Goal: Task Accomplishment & Management: Manage account settings

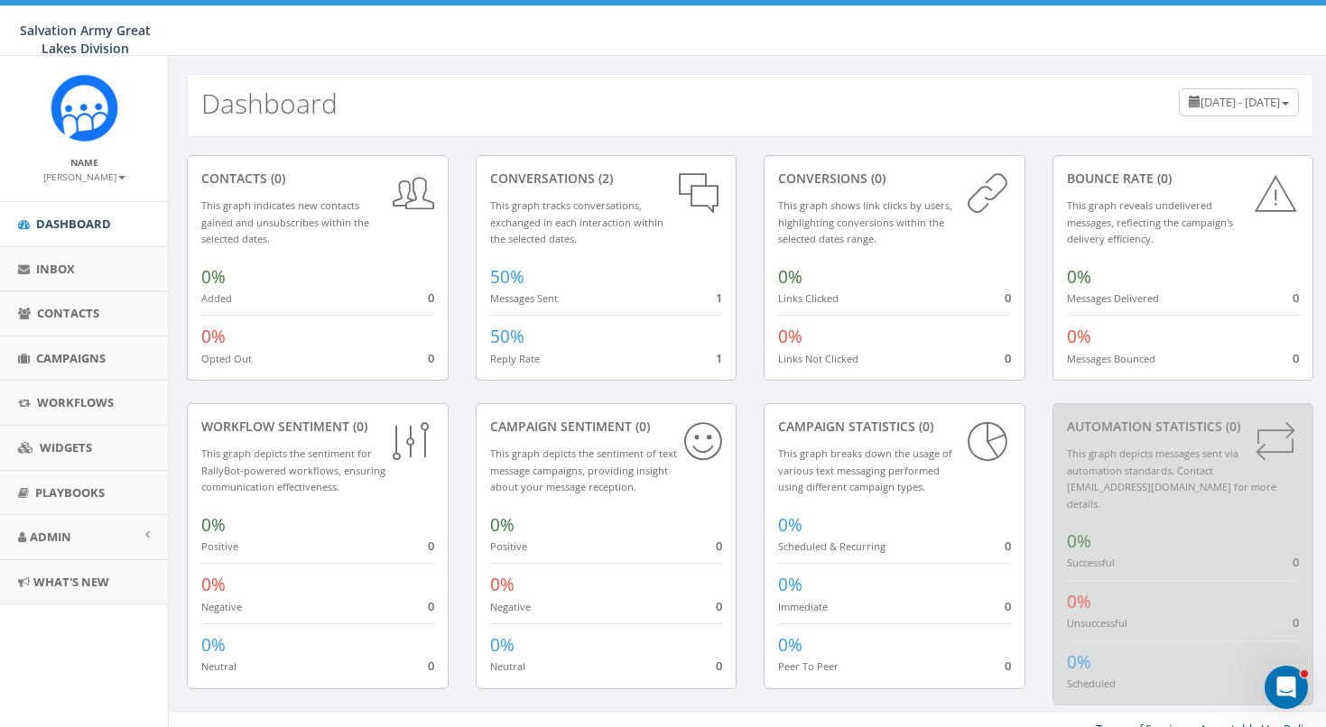
click at [116, 179] on small "[PERSON_NAME]" at bounding box center [84, 177] width 82 height 13
click at [65, 206] on link "Profile" at bounding box center [90, 204] width 143 height 23
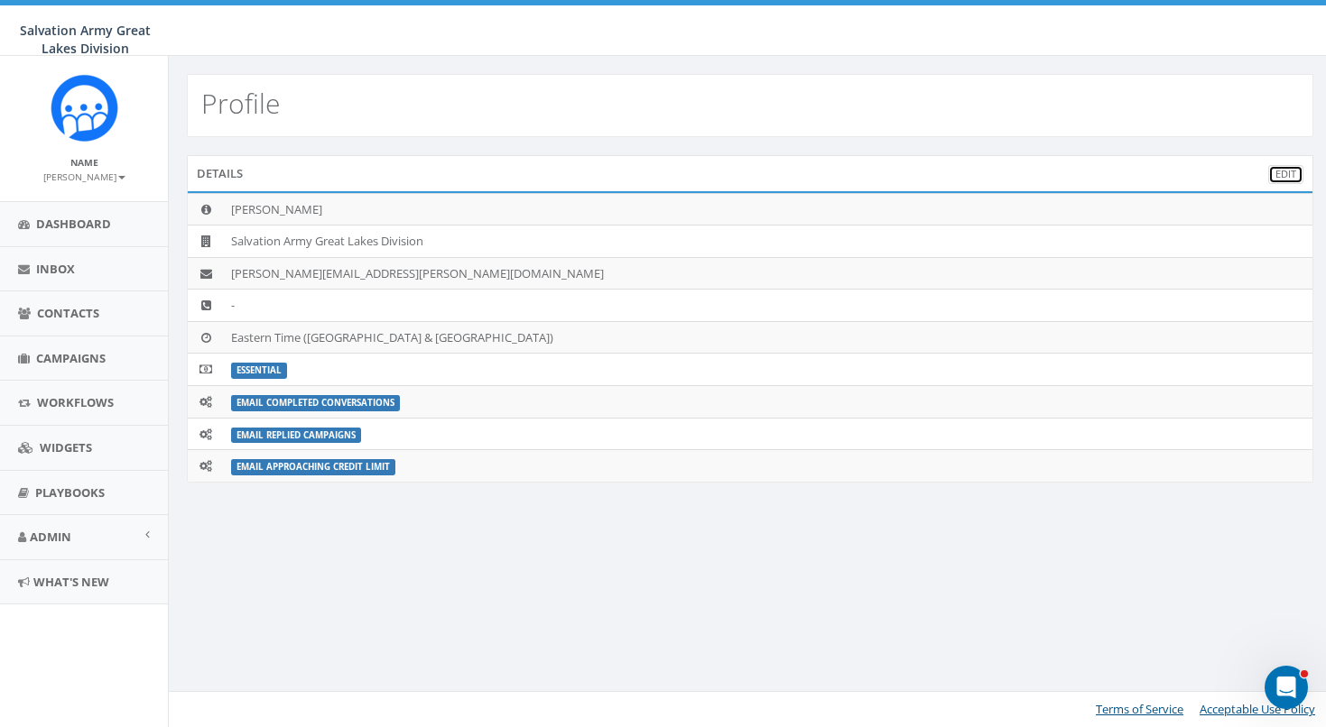
click at [1282, 173] on link "Edit" at bounding box center [1285, 174] width 35 height 19
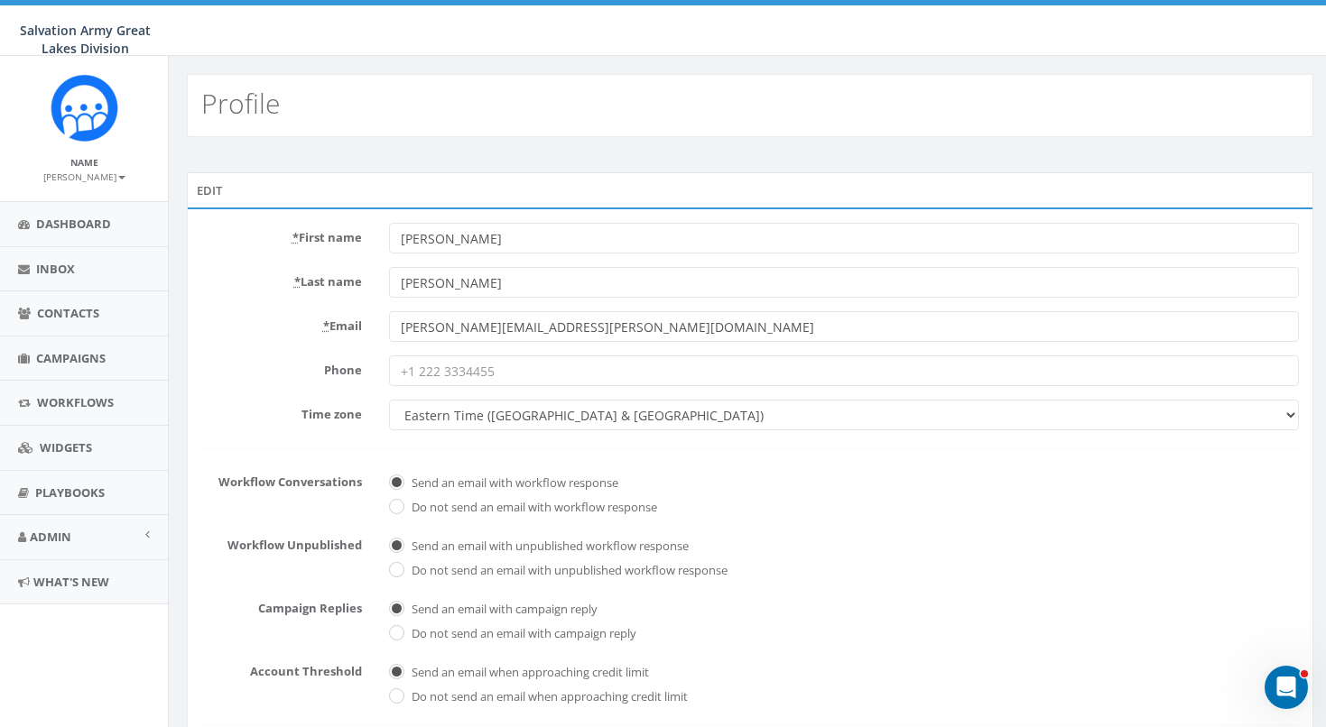
scroll to position [116, 0]
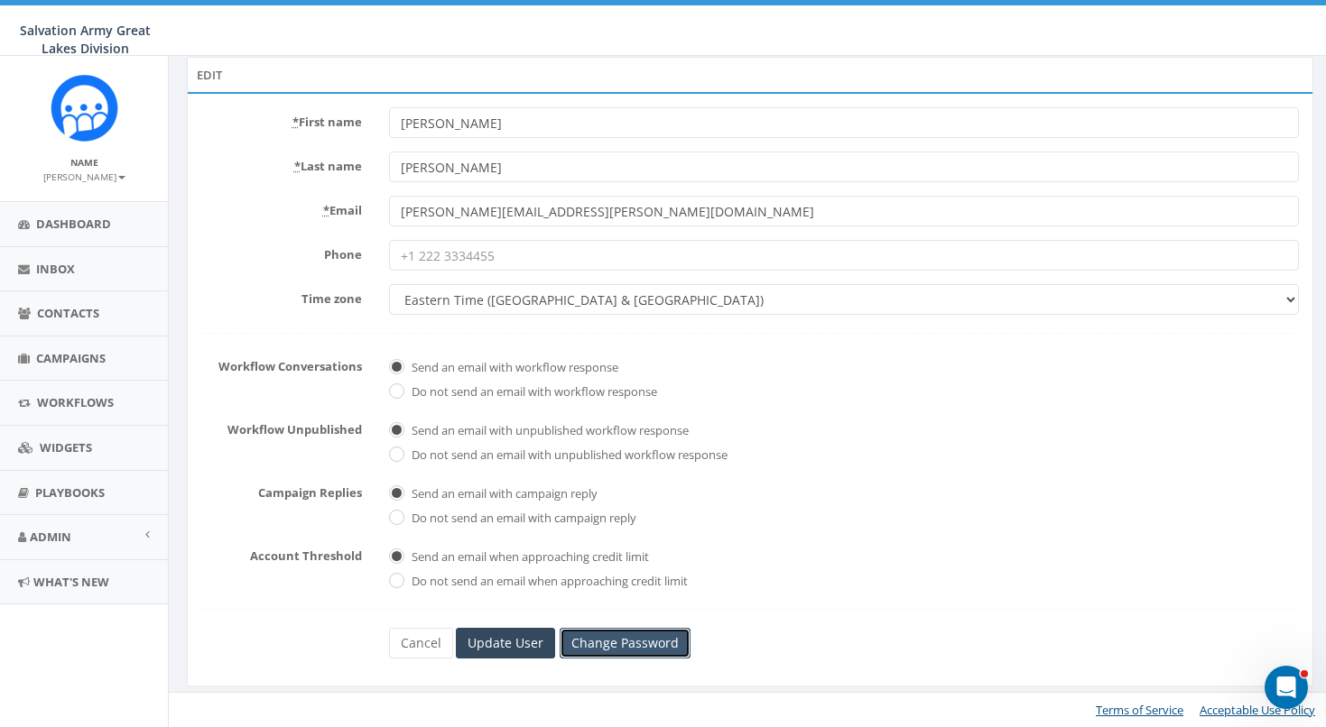
click at [636, 649] on link "Change Password" at bounding box center [625, 643] width 131 height 31
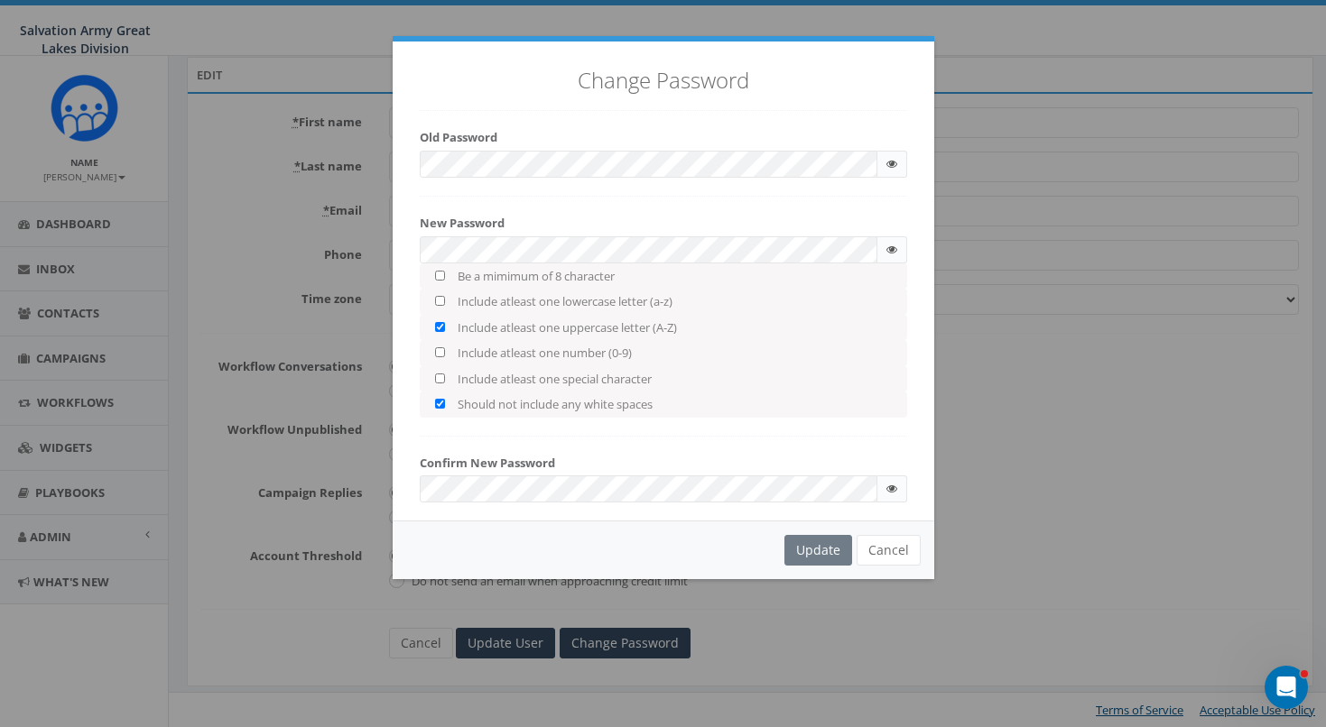
checkbox input "true"
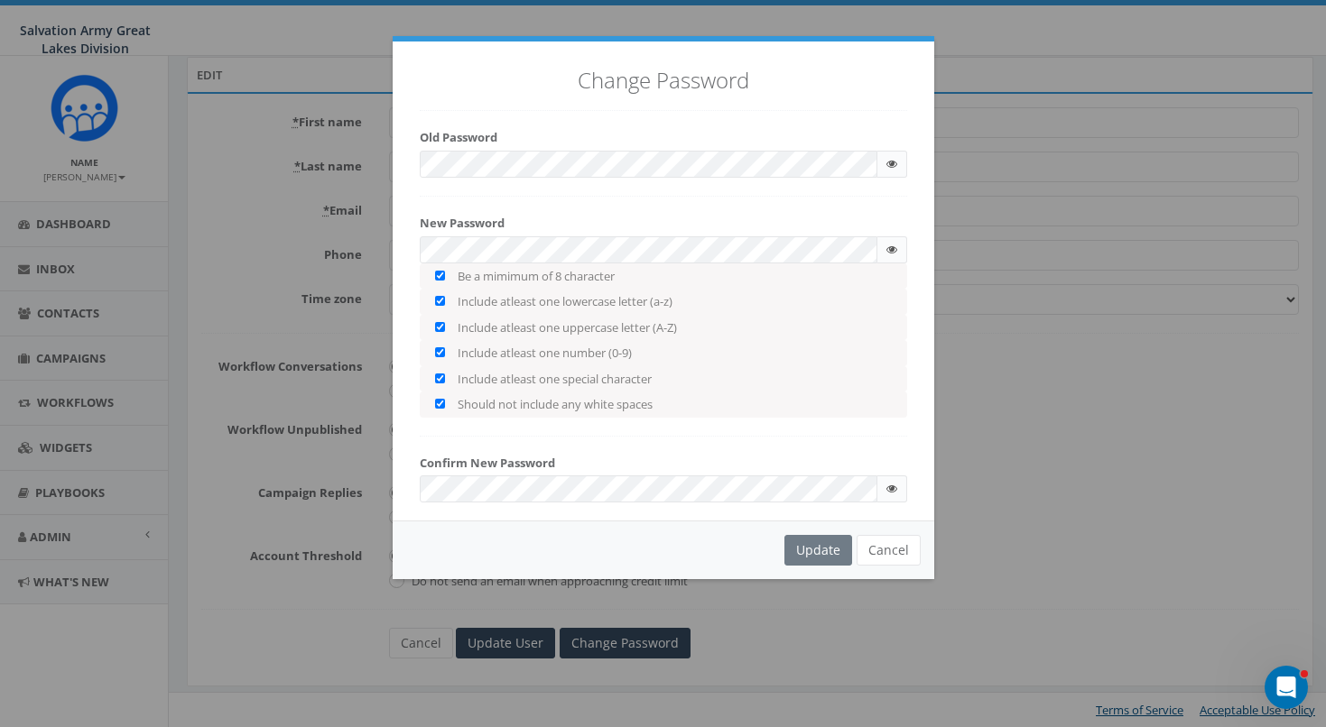
checkbox input "true"
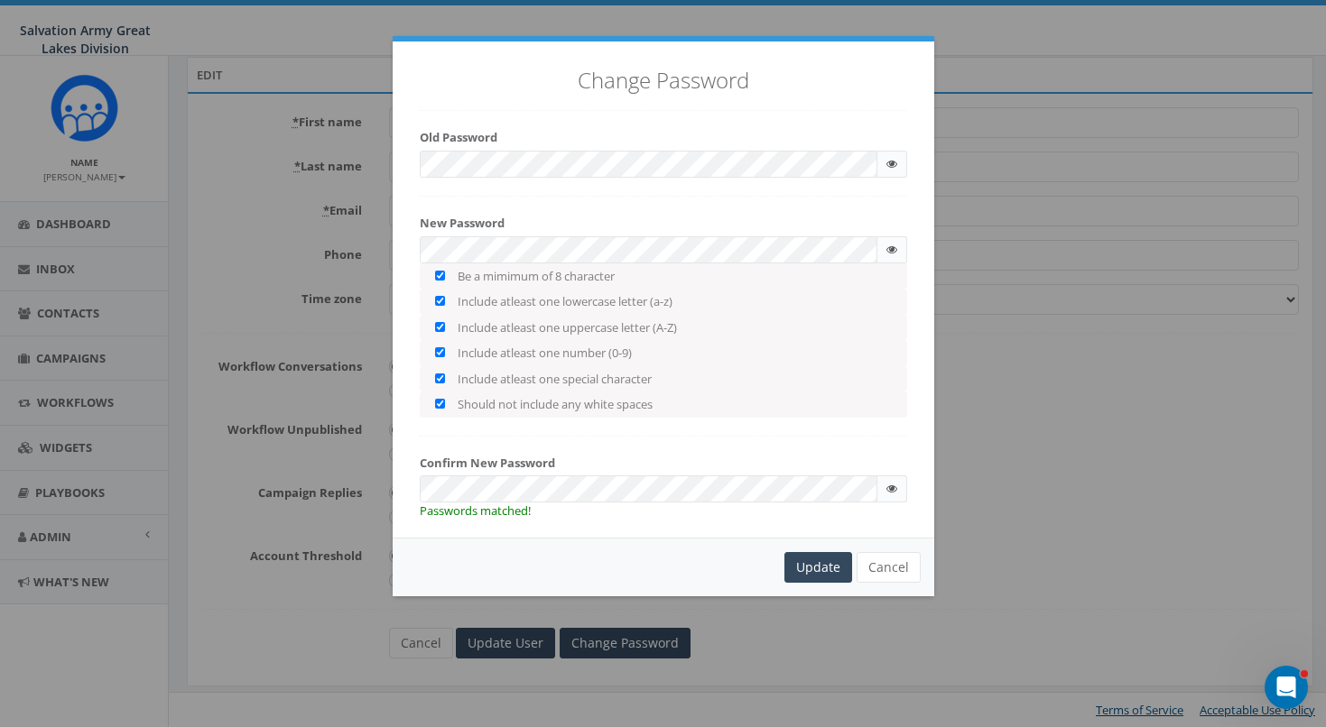
click at [745, 447] on div "Change Password Old Password New Password Be a mimimum of 8 character Include a…" at bounding box center [664, 290] width 542 height 496
click at [824, 563] on div "Update" at bounding box center [818, 567] width 68 height 31
